Goal: Check status

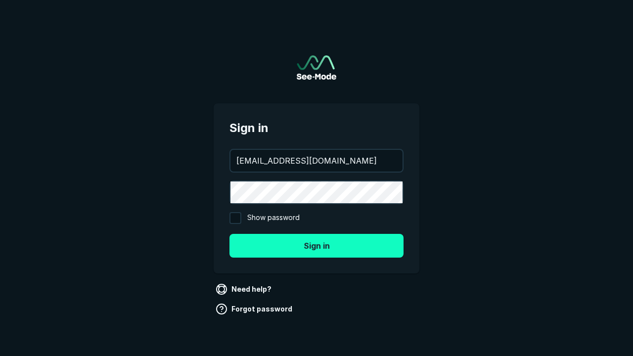
click at [317, 245] on button "Sign in" at bounding box center [317, 246] width 174 height 24
